Goal: Task Accomplishment & Management: Complete application form

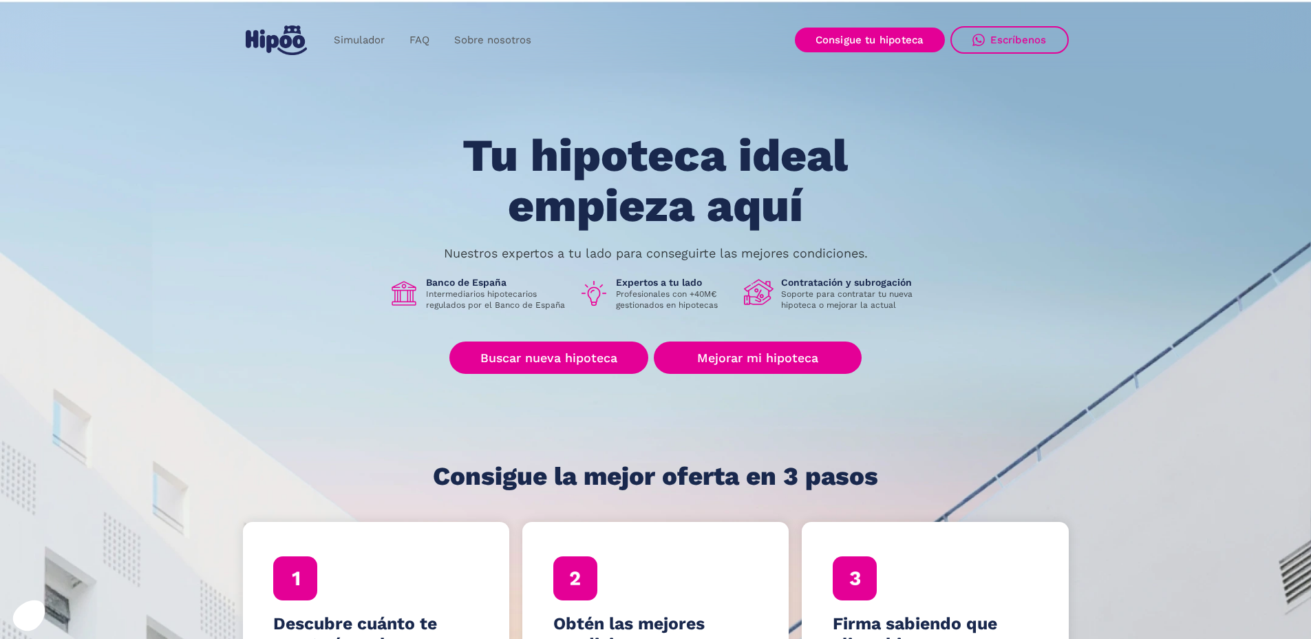
click at [1124, 166] on section "Tu hipoteca ideal empieza aquí Nuestros expertos a tu lado para conseguirte las…" at bounding box center [655, 338] width 1311 height 679
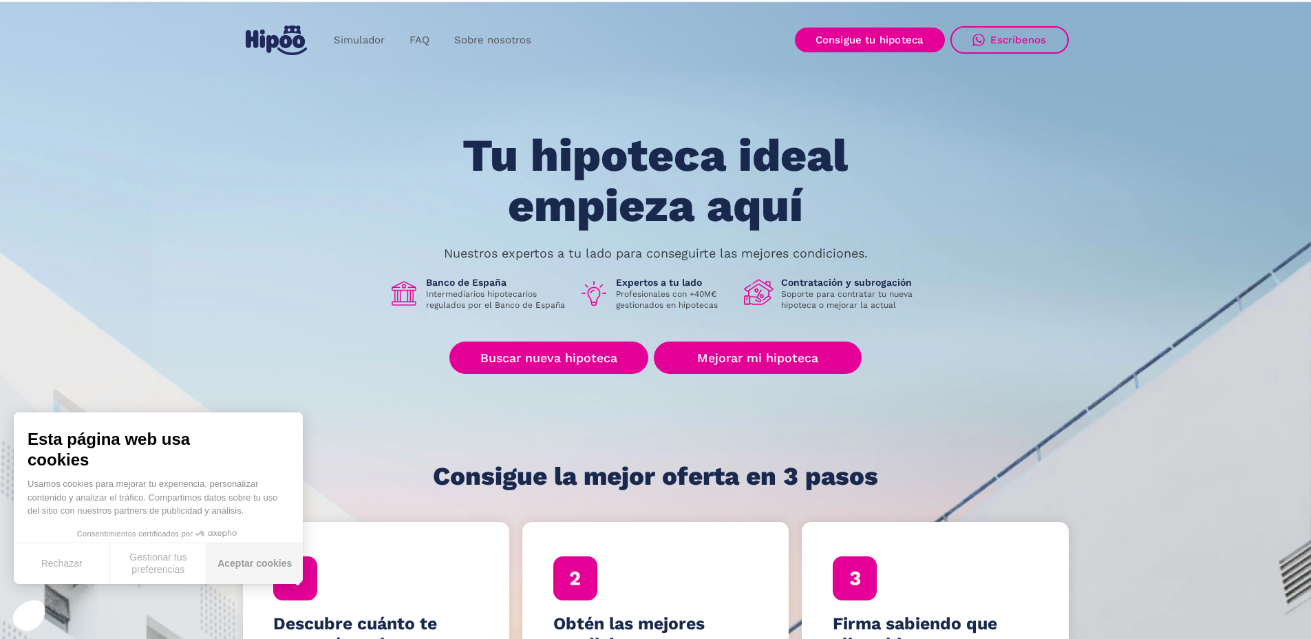
click at [221, 562] on button "Aceptar cookies" at bounding box center [255, 563] width 96 height 41
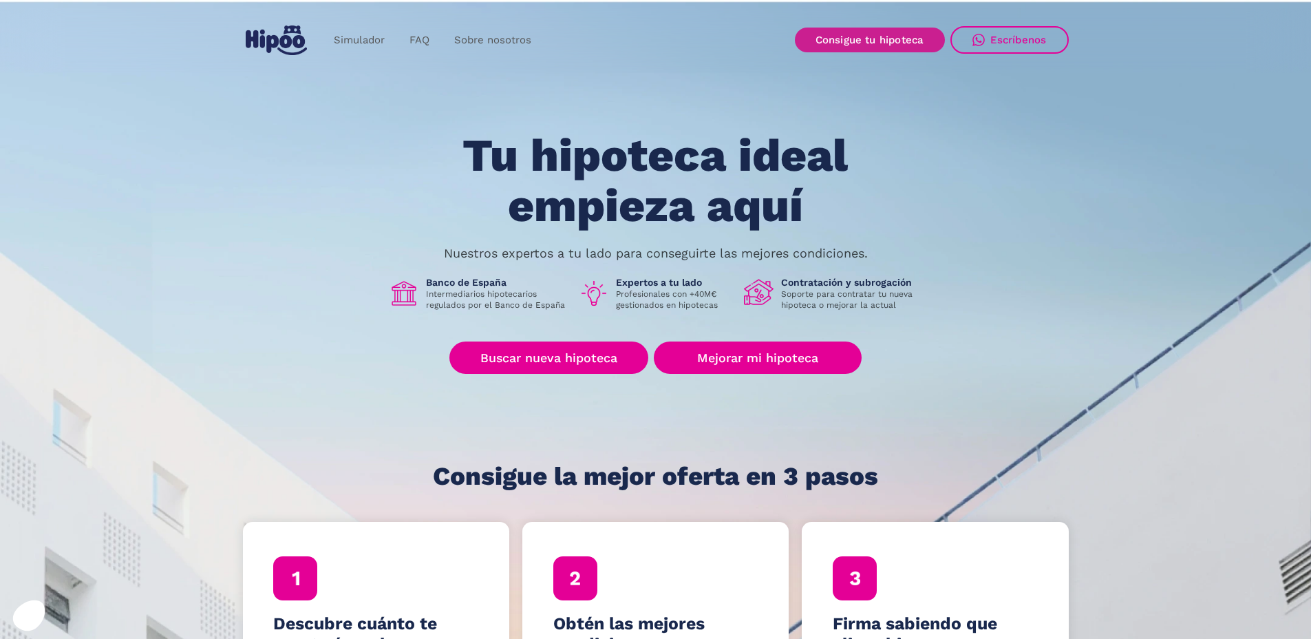
click at [916, 45] on link "Consigue tu hipoteca" at bounding box center [870, 40] width 150 height 25
click at [1041, 36] on div "Escríbenos" at bounding box center [1019, 40] width 56 height 12
click at [669, 427] on div "Tu hipoteca ideal empieza aquí Nuestros expertos a tu lado para conseguirte las…" at bounding box center [656, 310] width 826 height 359
